Goal: Task Accomplishment & Management: Complete application form

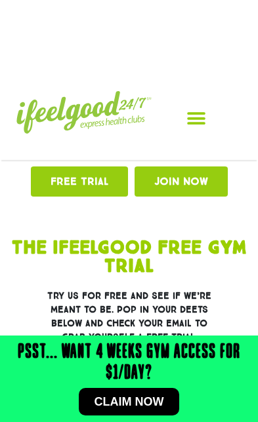
click at [108, 191] on link "Free TRIAL" at bounding box center [79, 182] width 97 height 30
click at [150, 403] on span "Claim now" at bounding box center [129, 402] width 70 height 12
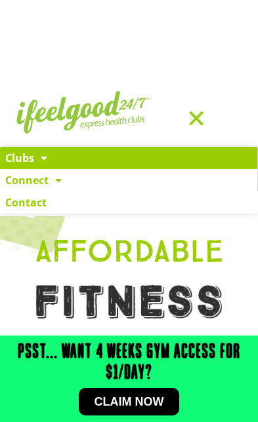
click at [35, 164] on span at bounding box center [40, 158] width 13 height 24
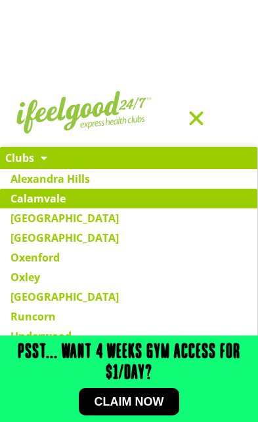
click at [62, 203] on link "Calamvale" at bounding box center [128, 199] width 257 height 20
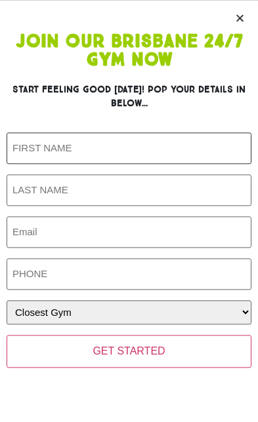
click at [176, 149] on input "First Name (Required)" at bounding box center [129, 147] width 245 height 31
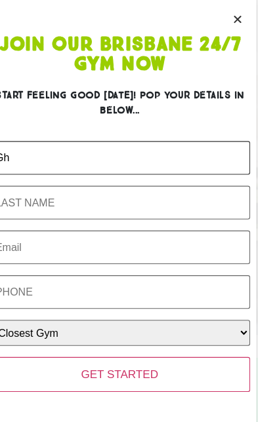
scroll to position [187, 0]
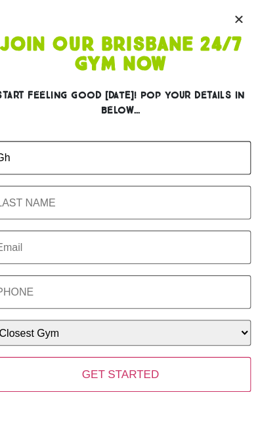
type input "Gh"
click at [150, 176] on input "Last Name (Required)" at bounding box center [129, 189] width 245 height 31
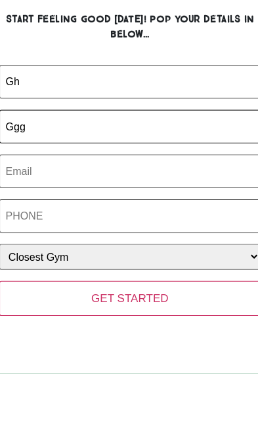
type input "Ggg"
click at [152, 216] on input "Email (Required)" at bounding box center [129, 231] width 245 height 31
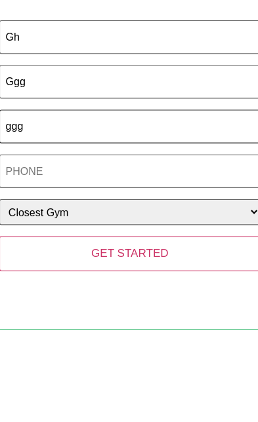
type input "ggg"
click at [153, 258] on input "Phone (Required)" at bounding box center [129, 273] width 245 height 31
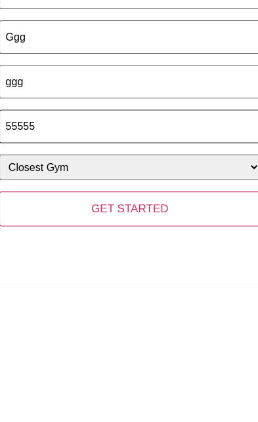
type input "55555"
click at [151, 335] on input "GET STARTED" at bounding box center [129, 351] width 245 height 33
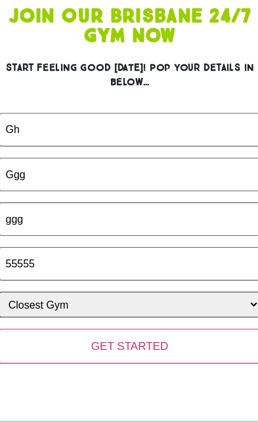
click at [134, 300] on select "Closest Gym Alexandra Hills Calamvale Coopers Plains Middle Park Oxenford Oxley…" at bounding box center [129, 312] width 245 height 24
select select "Oxley"
click at [138, 335] on input "GET STARTED" at bounding box center [129, 351] width 245 height 33
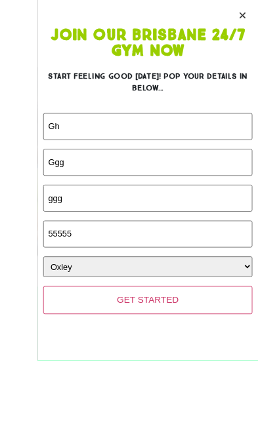
scroll to position [296, 0]
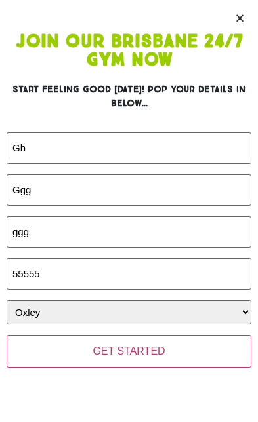
click at [140, 348] on input "GET STARTED" at bounding box center [129, 351] width 245 height 33
click at [236, 20] on icon "Close" at bounding box center [240, 18] width 10 height 10
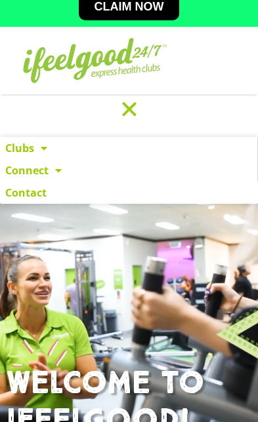
scroll to position [0, 0]
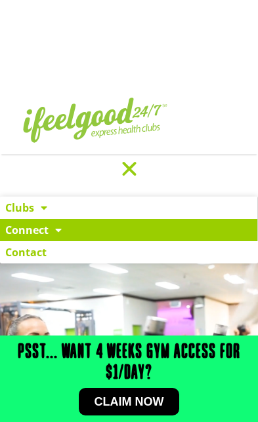
click at [47, 233] on link "Connect" at bounding box center [128, 230] width 257 height 22
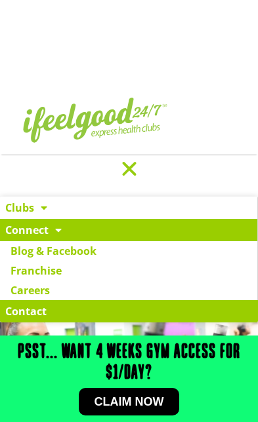
click at [47, 316] on link "Contact" at bounding box center [129, 311] width 258 height 22
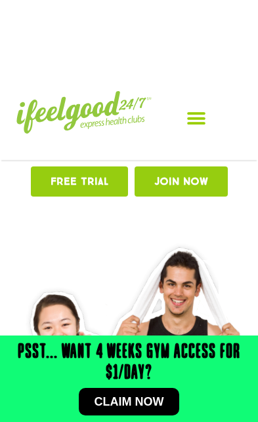
click at [194, 122] on icon "Menu Toggle" at bounding box center [196, 119] width 20 height 20
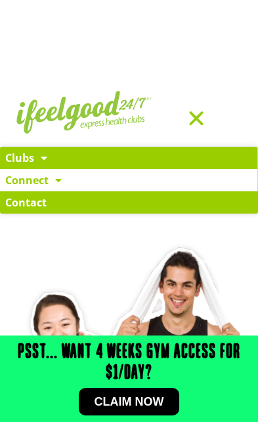
click at [33, 154] on link "Clubs" at bounding box center [128, 158] width 257 height 22
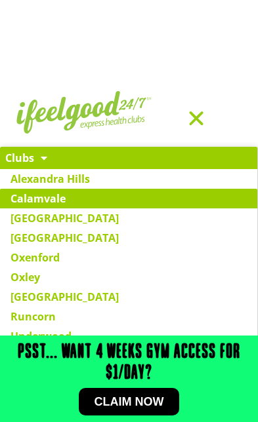
click at [60, 201] on link "Calamvale" at bounding box center [128, 199] width 257 height 20
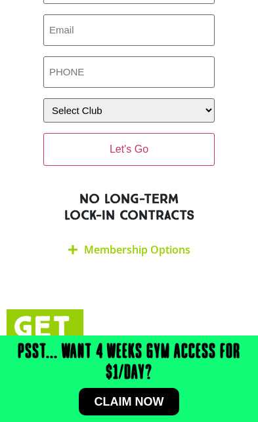
scroll to position [5180, 0]
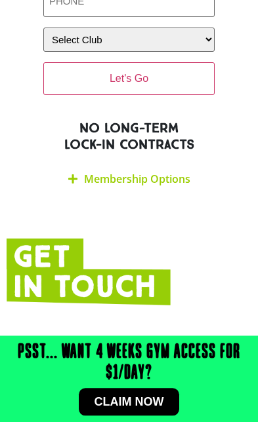
click at [181, 172] on link "Membership Options" at bounding box center [137, 179] width 106 height 14
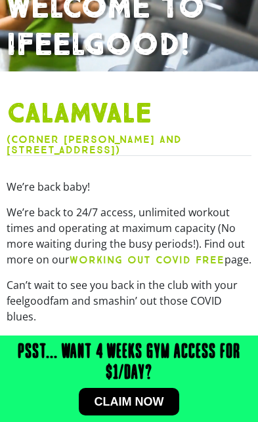
scroll to position [0, 0]
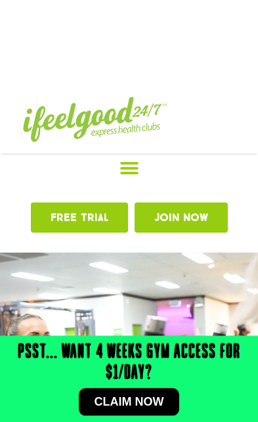
click at [131, 174] on icon "Menu Toggle" at bounding box center [129, 169] width 20 height 20
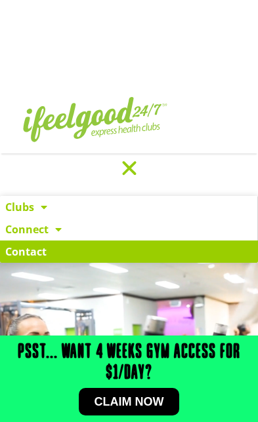
click at [35, 258] on link "Contact" at bounding box center [129, 252] width 258 height 22
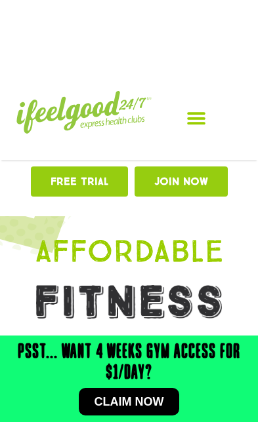
click at [195, 120] on icon "Menu Toggle" at bounding box center [196, 119] width 20 height 20
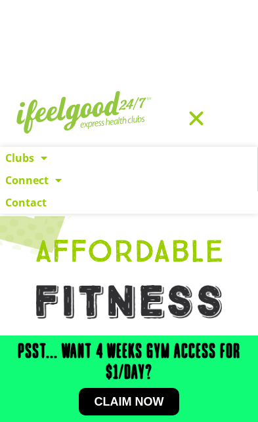
click at [129, 119] on img at bounding box center [83, 112] width 135 height 43
